Goal: Information Seeking & Learning: Learn about a topic

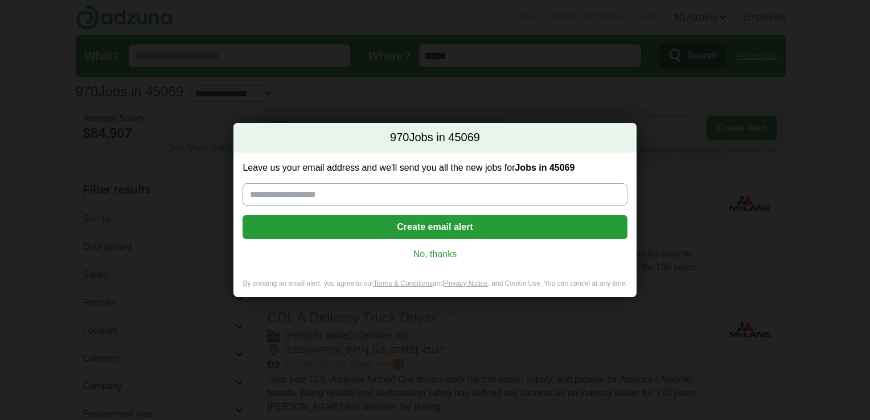
click at [424, 251] on link "No, thanks" at bounding box center [435, 254] width 366 height 13
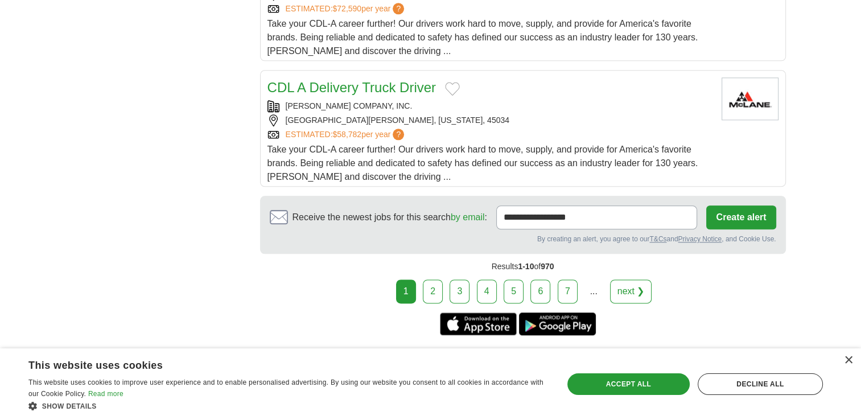
scroll to position [1347, 0]
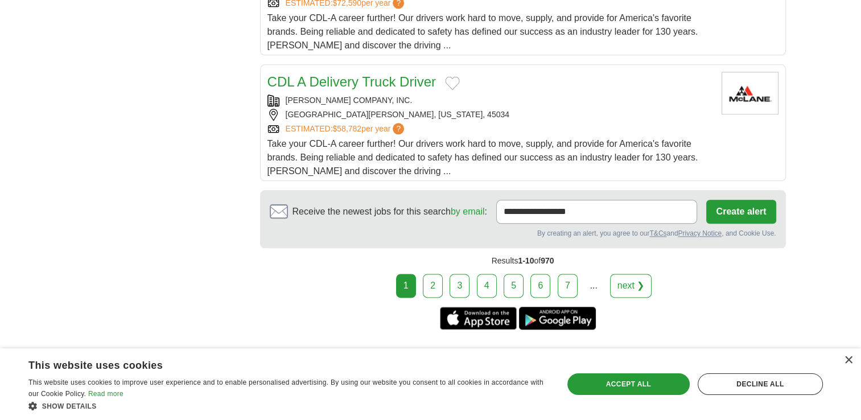
click at [435, 277] on link "2" at bounding box center [433, 286] width 20 height 24
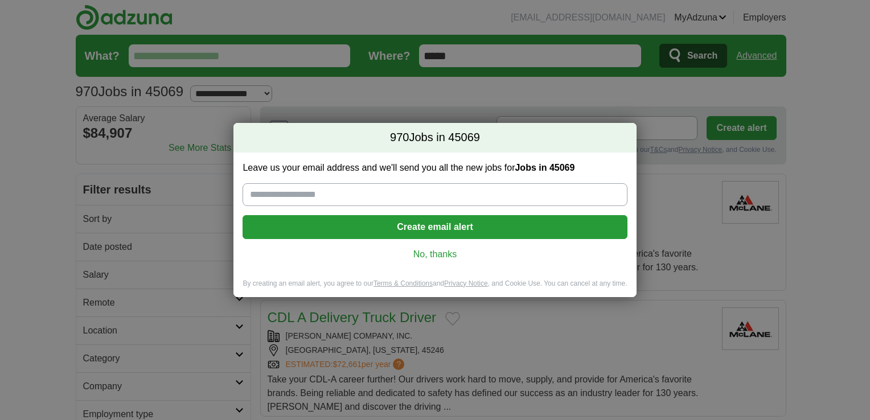
click at [445, 254] on link "No, thanks" at bounding box center [435, 254] width 366 height 13
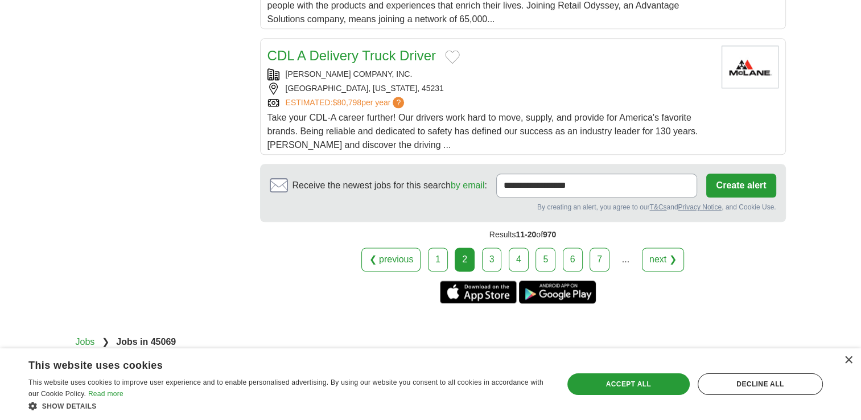
scroll to position [1373, 0]
click at [490, 256] on link "3" at bounding box center [492, 260] width 20 height 24
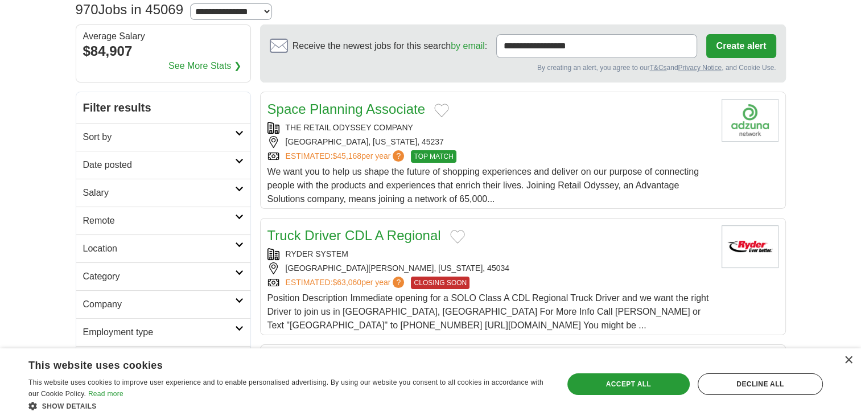
scroll to position [44, 0]
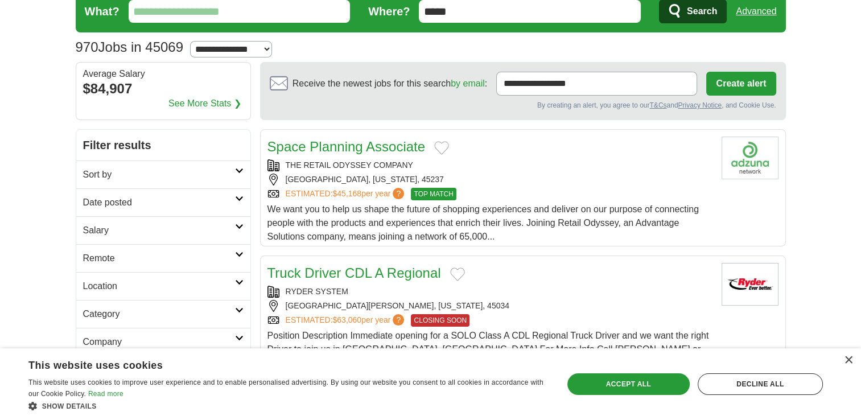
click at [497, 199] on div "Space Planning Associate THE RETAIL ODYSSEY COMPANY CINCINNATI, OHIO, 45237 EST…" at bounding box center [490, 190] width 445 height 107
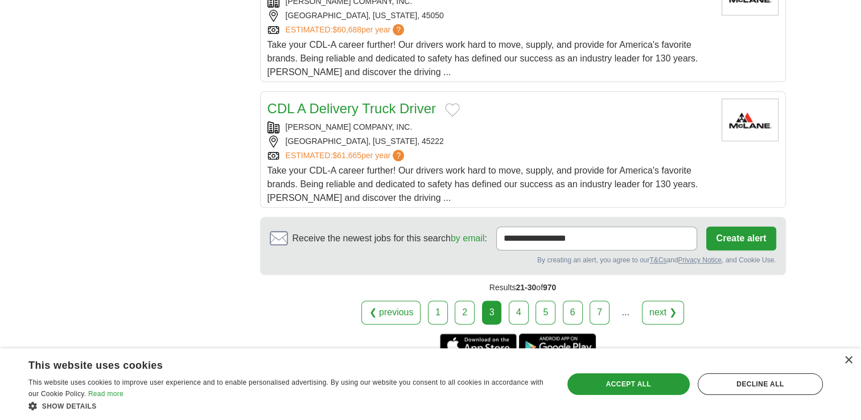
scroll to position [1323, 0]
click at [522, 311] on link "4" at bounding box center [519, 312] width 20 height 24
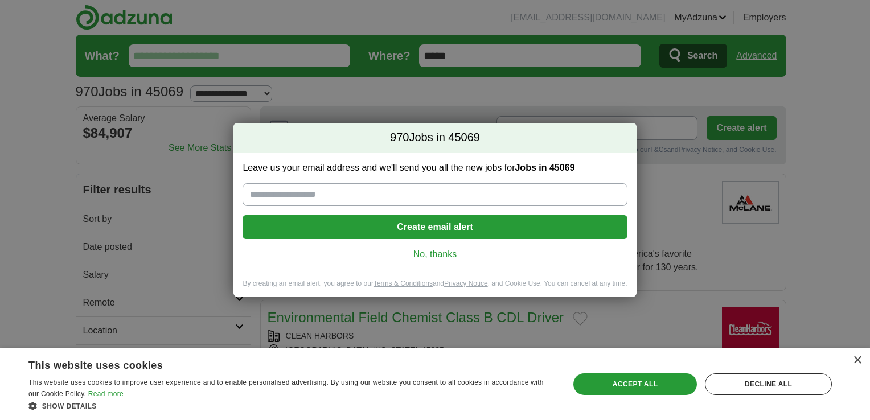
click at [457, 254] on link "No, thanks" at bounding box center [435, 254] width 366 height 13
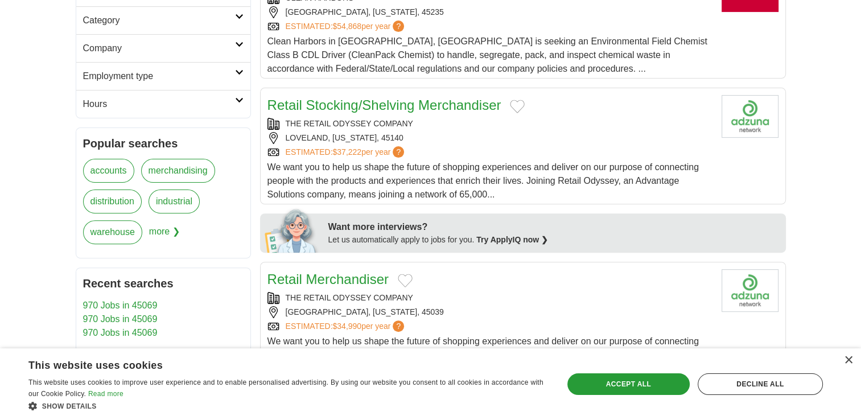
scroll to position [339, 0]
click at [476, 138] on div "LOVELAND, OHIO, 45140" at bounding box center [490, 137] width 445 height 12
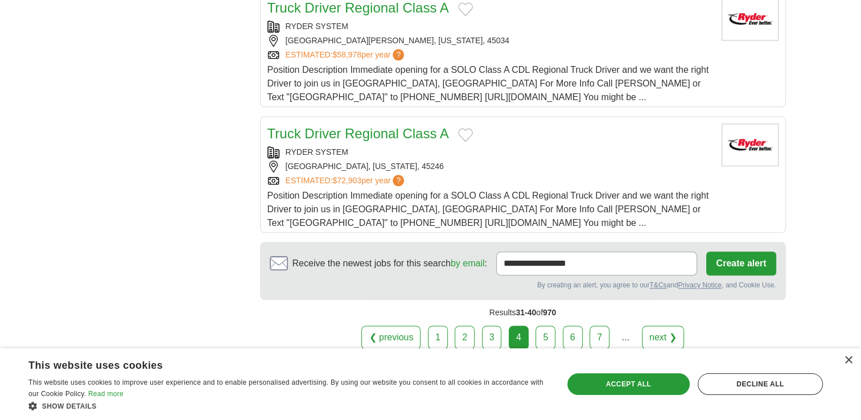
scroll to position [1296, 0]
click at [545, 331] on link "5" at bounding box center [546, 337] width 20 height 24
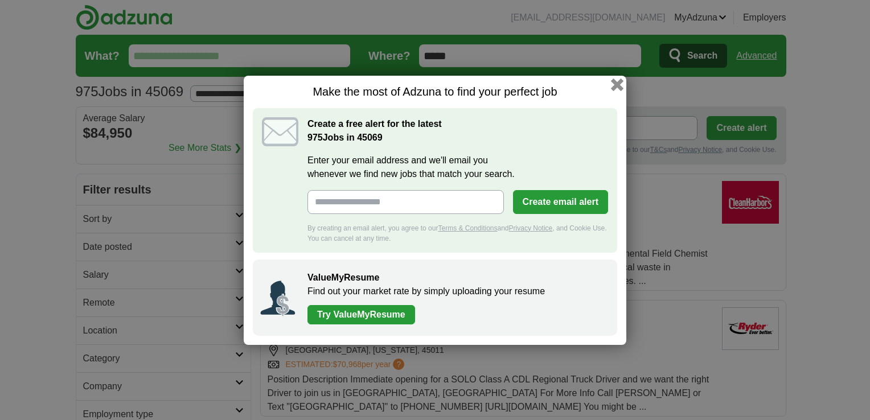
click at [615, 84] on button "button" at bounding box center [617, 84] width 13 height 13
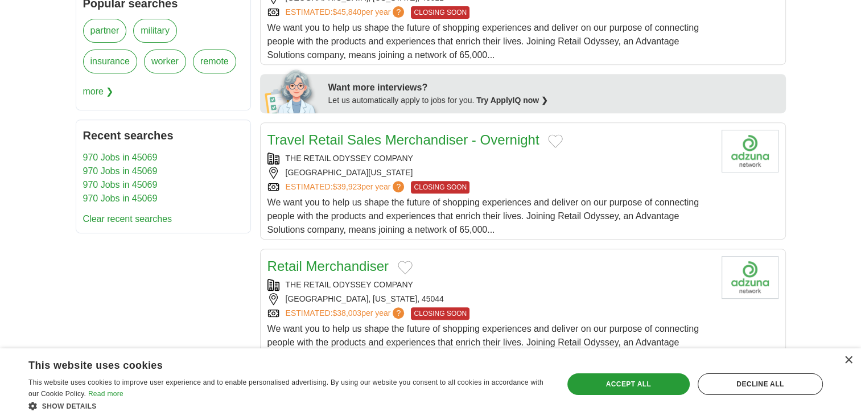
scroll to position [479, 0]
click at [581, 166] on div "[GEOGRAPHIC_DATA][US_STATE]" at bounding box center [490, 172] width 445 height 12
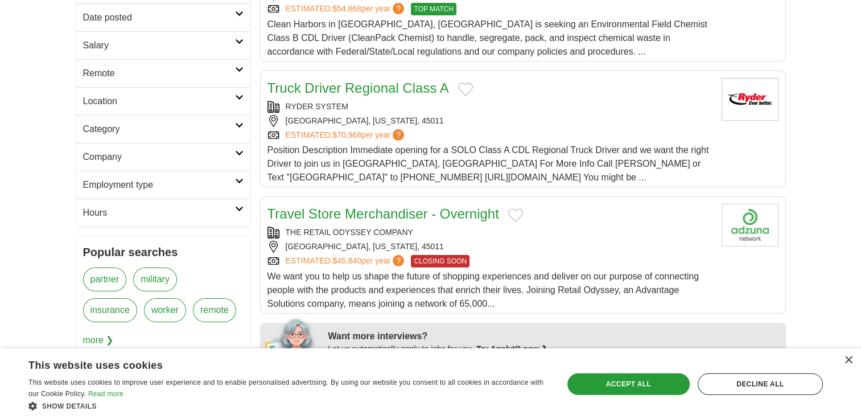
scroll to position [0, 0]
